Goal: Information Seeking & Learning: Learn about a topic

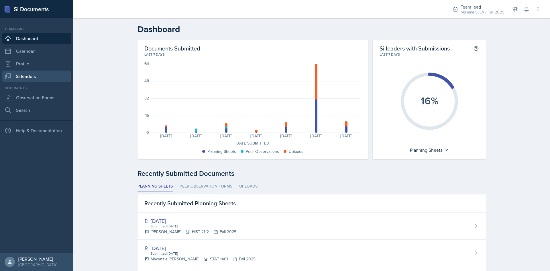
click at [38, 77] on link "Si leaders" at bounding box center [36, 76] width 69 height 11
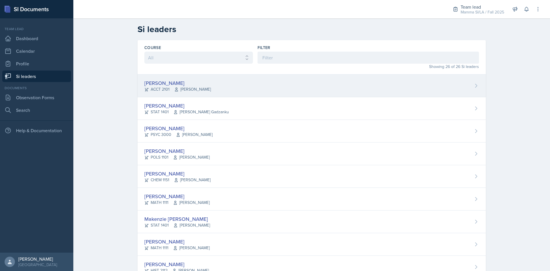
click at [273, 85] on div "[PERSON_NAME] ACCT 2101 [PERSON_NAME]" at bounding box center [312, 86] width 349 height 23
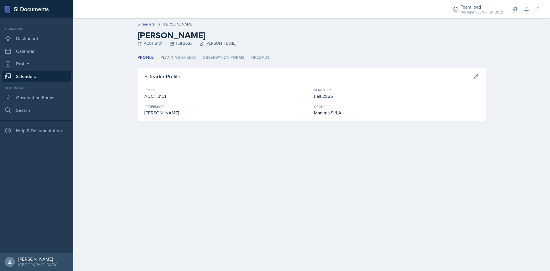
click at [261, 56] on li "Uploads" at bounding box center [260, 57] width 18 height 11
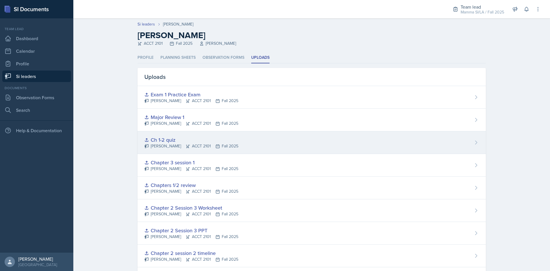
click at [212, 139] on div "Ch 1-2 quiz" at bounding box center [191, 140] width 94 height 8
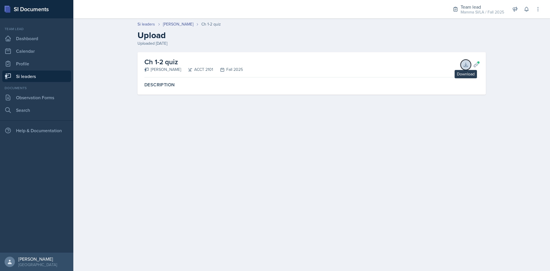
click at [470, 66] on button "Download" at bounding box center [466, 65] width 10 height 10
click at [39, 76] on link "Si leaders" at bounding box center [36, 76] width 69 height 11
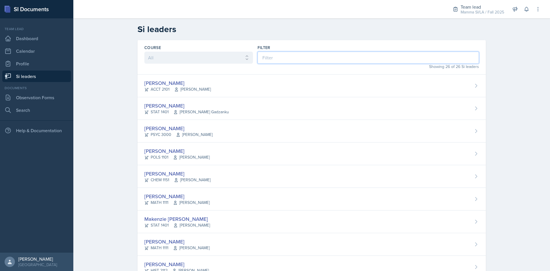
click at [310, 61] on input at bounding box center [369, 58] width 222 height 12
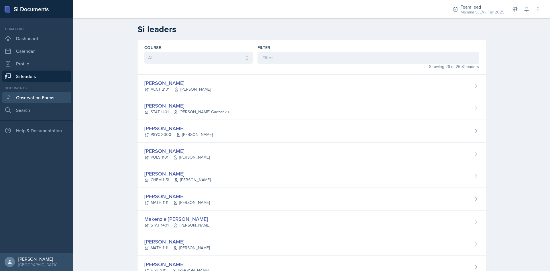
click at [43, 93] on link "Observation Forms" at bounding box center [36, 97] width 69 height 11
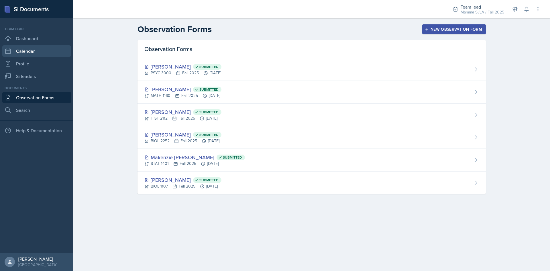
click at [33, 52] on link "Calendar" at bounding box center [36, 50] width 69 height 11
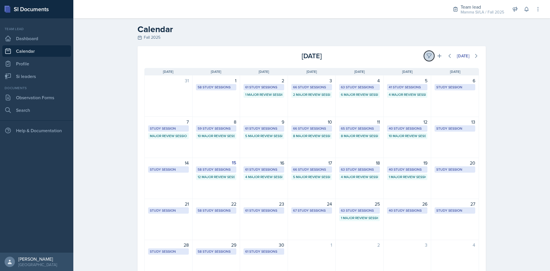
click at [427, 54] on icon at bounding box center [430, 56] width 6 height 6
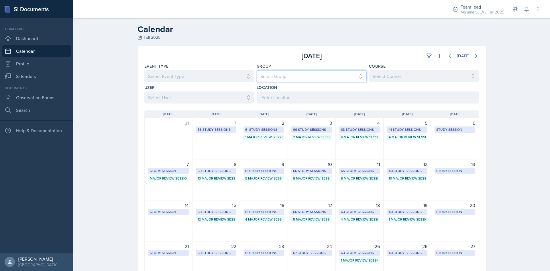
click at [279, 76] on select "Select Group All Demon SI of Fleet Street Les Mariettables Lion King Mamma SI/L…" at bounding box center [312, 76] width 110 height 12
select select "9642c9bf-76f9-4442-a3b4-36d015a1a667"
click at [257, 70] on select "Select Group All Demon SI of Fleet Street Les Mariettables Lion King Mamma SI/L…" at bounding box center [312, 76] width 110 height 12
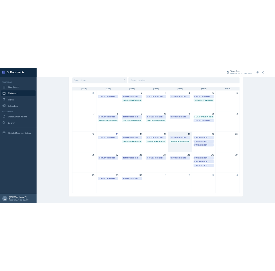
scroll to position [73, 0]
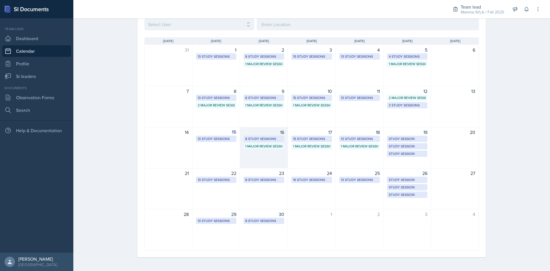
click at [267, 150] on div "16 8 Study Sessions 1 Major Review Session" at bounding box center [264, 147] width 48 height 41
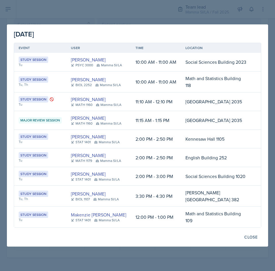
click at [103, 15] on div at bounding box center [137, 135] width 275 height 271
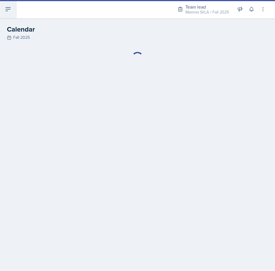
click at [7, 12] on icon at bounding box center [8, 9] width 7 height 7
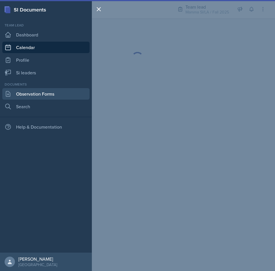
click at [34, 90] on link "Observation Forms" at bounding box center [45, 93] width 87 height 11
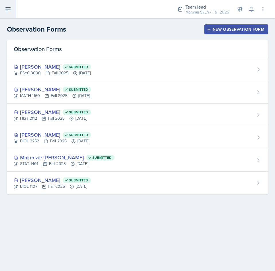
click at [9, 11] on icon at bounding box center [8, 9] width 7 height 7
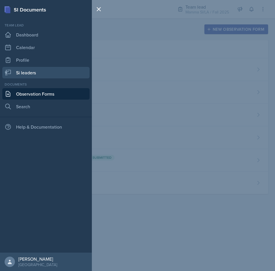
click at [32, 78] on link "Si leaders" at bounding box center [45, 72] width 87 height 11
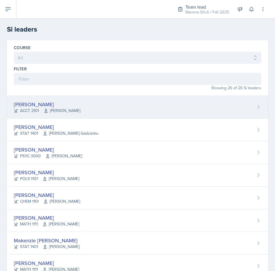
click at [95, 107] on div "[PERSON_NAME] ACCT 2101 [PERSON_NAME]" at bounding box center [137, 107] width 261 height 23
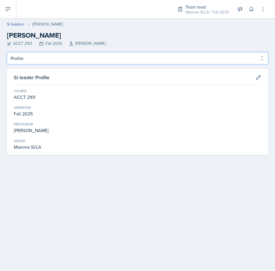
click at [52, 64] on select "Profile Planning Sheets Observation Forms Uploads" at bounding box center [137, 58] width 261 height 12
select select "Planning Sheets"
click at [7, 52] on select "Profile Planning Sheets Observation Forms Uploads" at bounding box center [137, 58] width 261 height 12
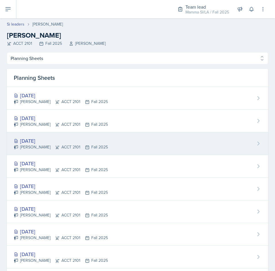
click at [103, 143] on div "[DATE] [PERSON_NAME] ACCT 2101 Fall 2025" at bounding box center [137, 143] width 261 height 23
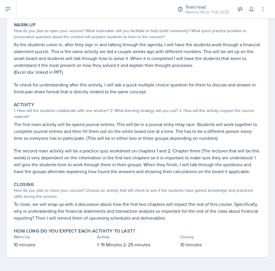
scroll to position [66, 0]
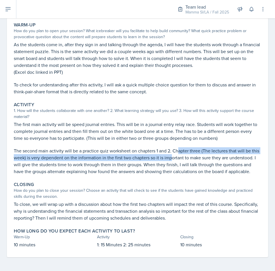
drag, startPoint x: 179, startPoint y: 151, endPoint x: 178, endPoint y: 140, distance: 11.2
click at [178, 147] on p "The second main activity will be a practice quiz worksheet on chapters 1 and 2.…" at bounding box center [137, 161] width 247 height 28
drag, startPoint x: 178, startPoint y: 140, endPoint x: 180, endPoint y: 150, distance: 10.5
click at [180, 150] on p "The second main activity will be a practice quiz worksheet on chapters 1 and 2.…" at bounding box center [137, 161] width 247 height 28
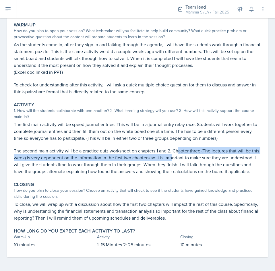
click at [180, 150] on p "The second main activity will be a practice quiz worksheet on chapters 1 and 2.…" at bounding box center [137, 161] width 247 height 28
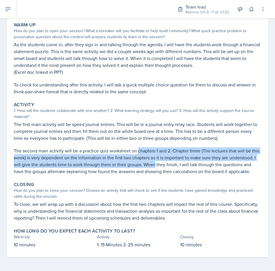
drag, startPoint x: 138, startPoint y: 145, endPoint x: 181, endPoint y: 155, distance: 44.1
click at [181, 155] on p "The second main activity will be a practice quiz worksheet on chapters 1 and 2.…" at bounding box center [137, 161] width 247 height 28
